Goal: Transaction & Acquisition: Obtain resource

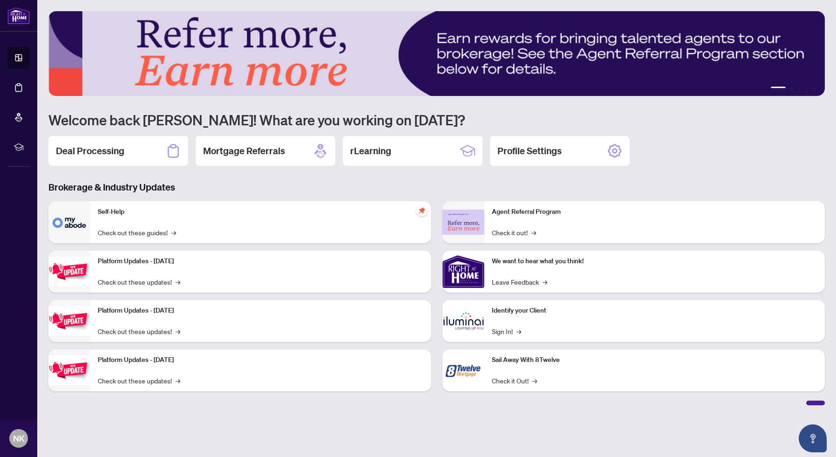
click at [128, 142] on div "Deal Processing" at bounding box center [118, 151] width 140 height 30
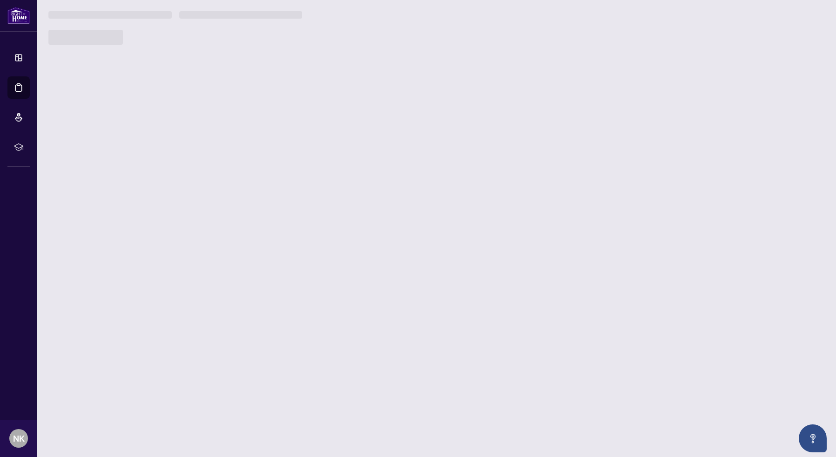
click at [128, 142] on main "1 2 3 4 5 Welcome back [PERSON_NAME]! What are you working on [DATE]? Deal Proc…" at bounding box center [436, 228] width 799 height 457
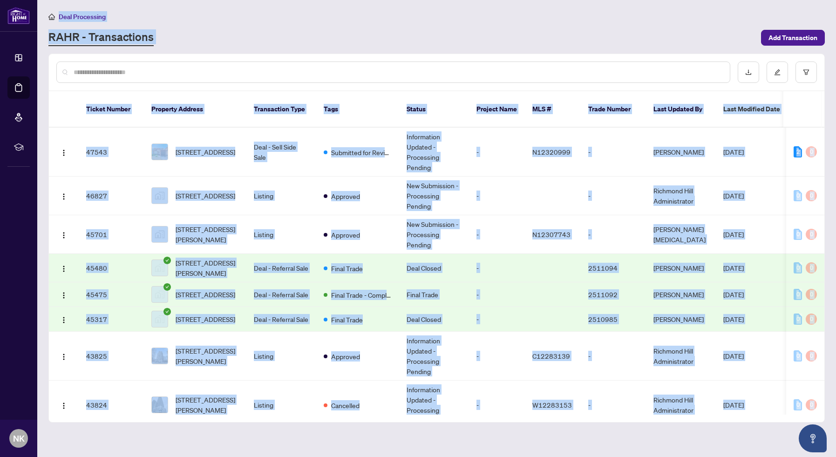
click at [381, 44] on div "RAHR - Transactions" at bounding box center [401, 37] width 707 height 17
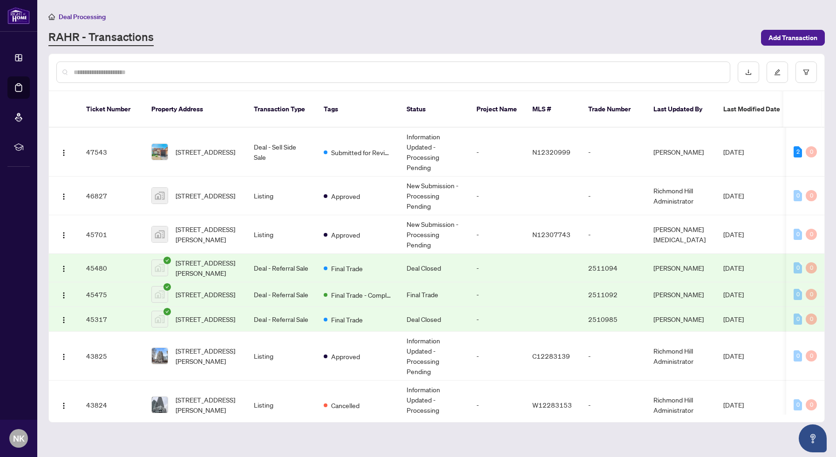
click at [352, 75] on input "text" at bounding box center [398, 72] width 649 height 10
type input "****"
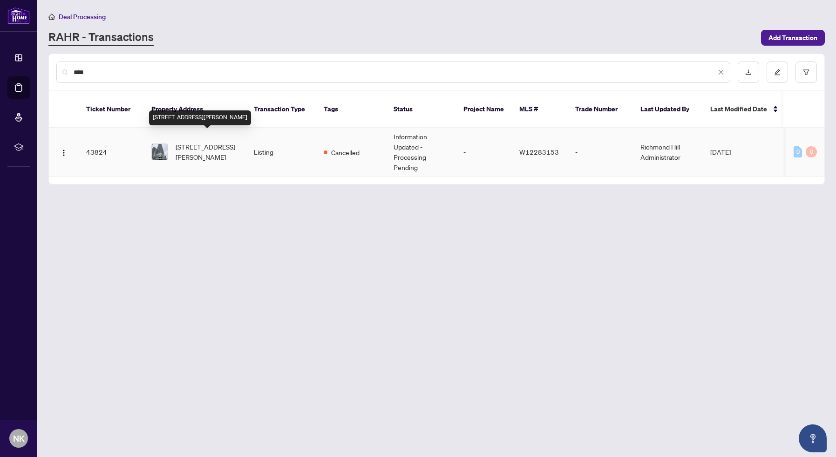
click at [194, 142] on span "[STREET_ADDRESS][PERSON_NAME]" at bounding box center [207, 152] width 63 height 20
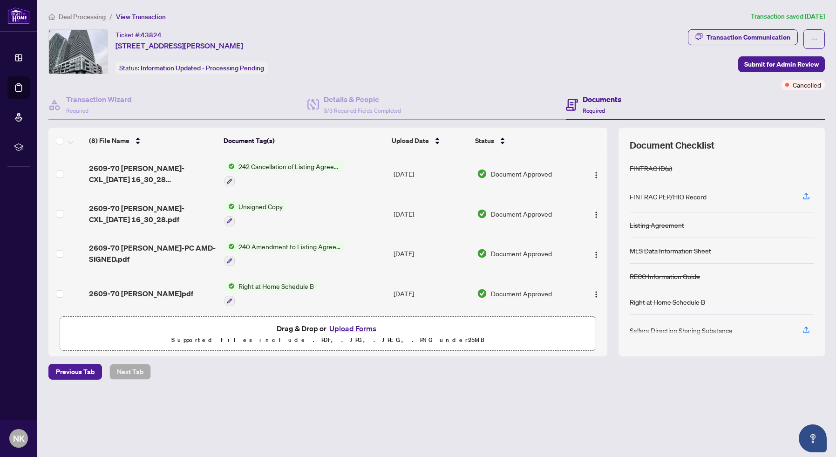
scroll to position [0, 0]
click at [595, 172] on img "button" at bounding box center [595, 174] width 7 height 7
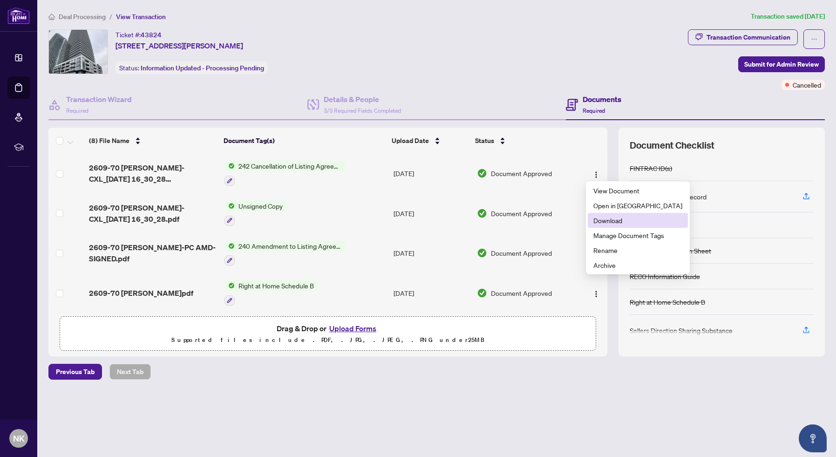
click at [615, 218] on span "Download" at bounding box center [637, 220] width 89 height 10
